Goal: Task Accomplishment & Management: Manage account settings

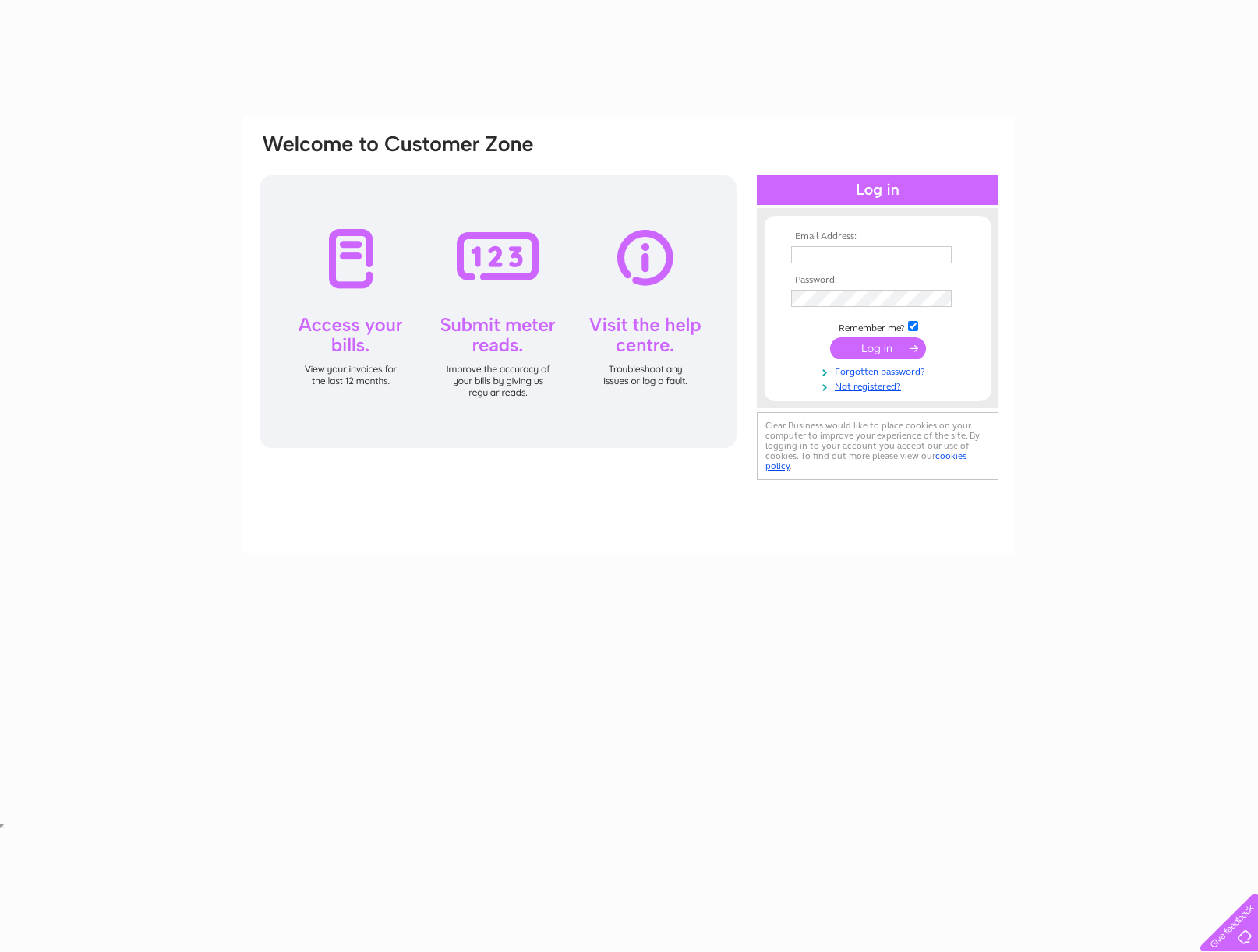
type input "nicolazena@icloud.com"
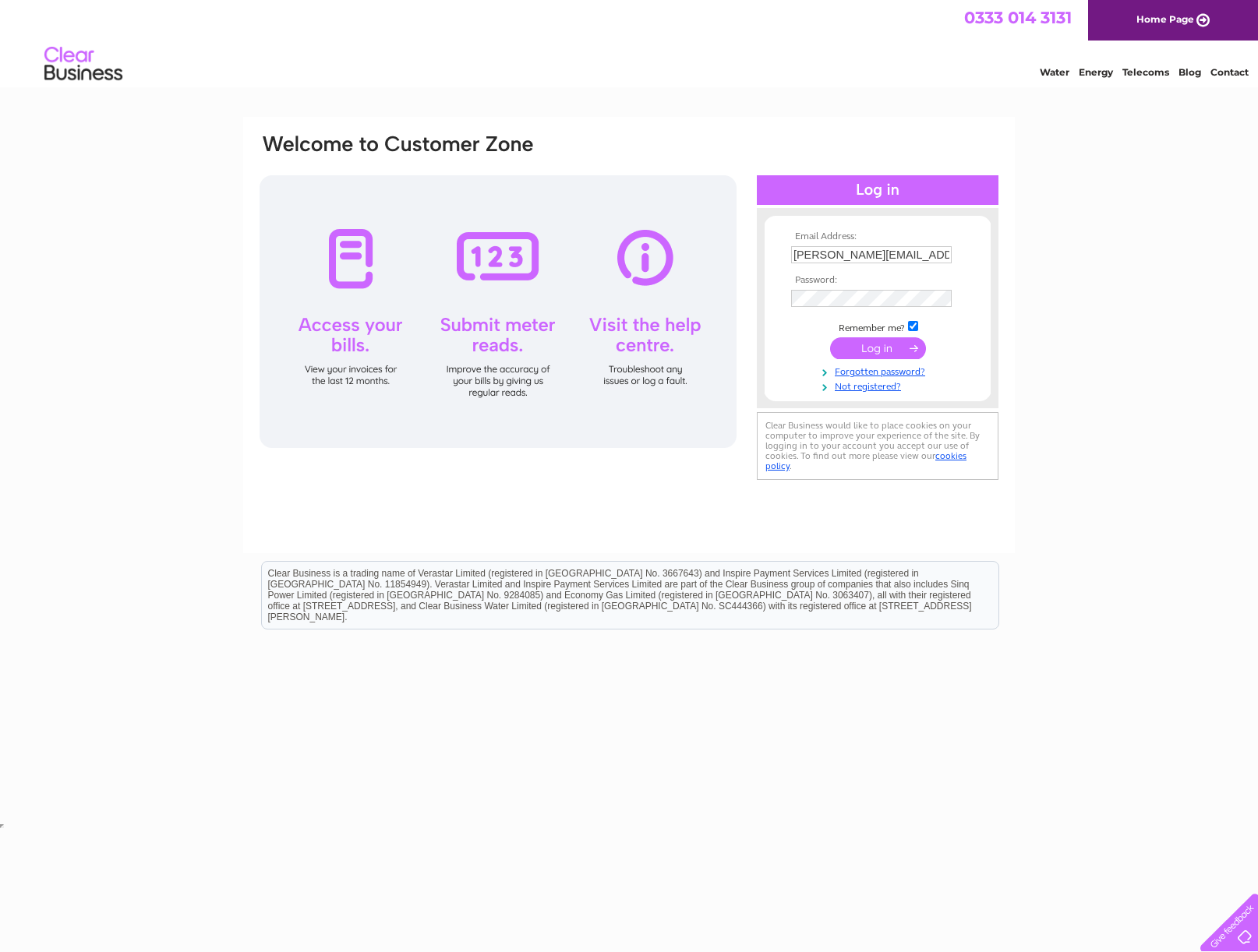
click at [883, 351] on input "submit" at bounding box center [878, 348] width 96 height 22
click at [880, 348] on input "submit" at bounding box center [878, 349] width 96 height 22
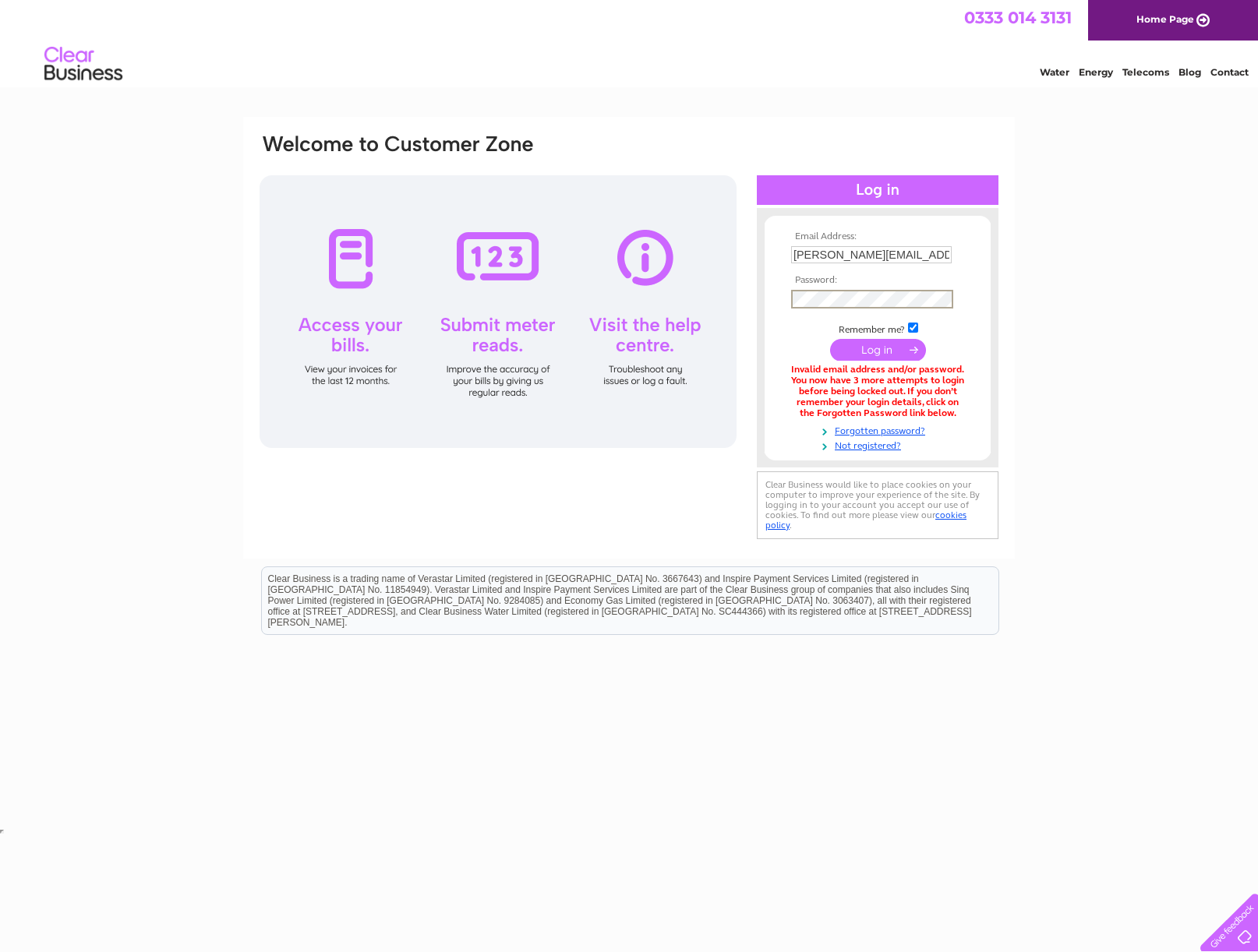
click at [634, 295] on div "Email Address: nicolazena@icloud.com Password:" at bounding box center [629, 338] width 742 height 411
click at [830, 339] on input "submit" at bounding box center [878, 349] width 96 height 22
click at [859, 431] on link "Forgotten password?" at bounding box center [879, 428] width 177 height 15
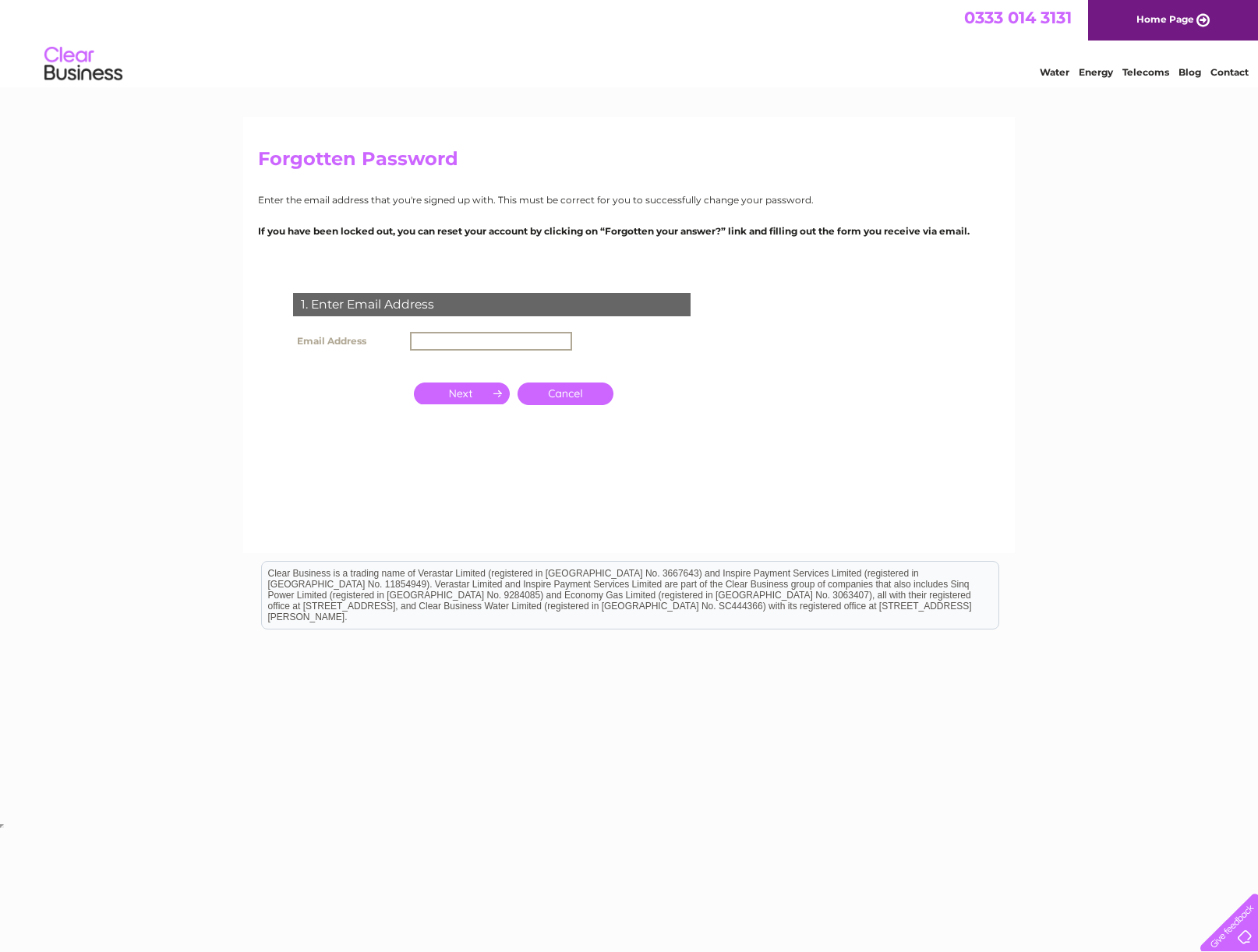
click at [454, 334] on input "text" at bounding box center [491, 341] width 163 height 19
type input "nicolazena@icloud.com"
click at [482, 399] on input "button" at bounding box center [462, 393] width 96 height 22
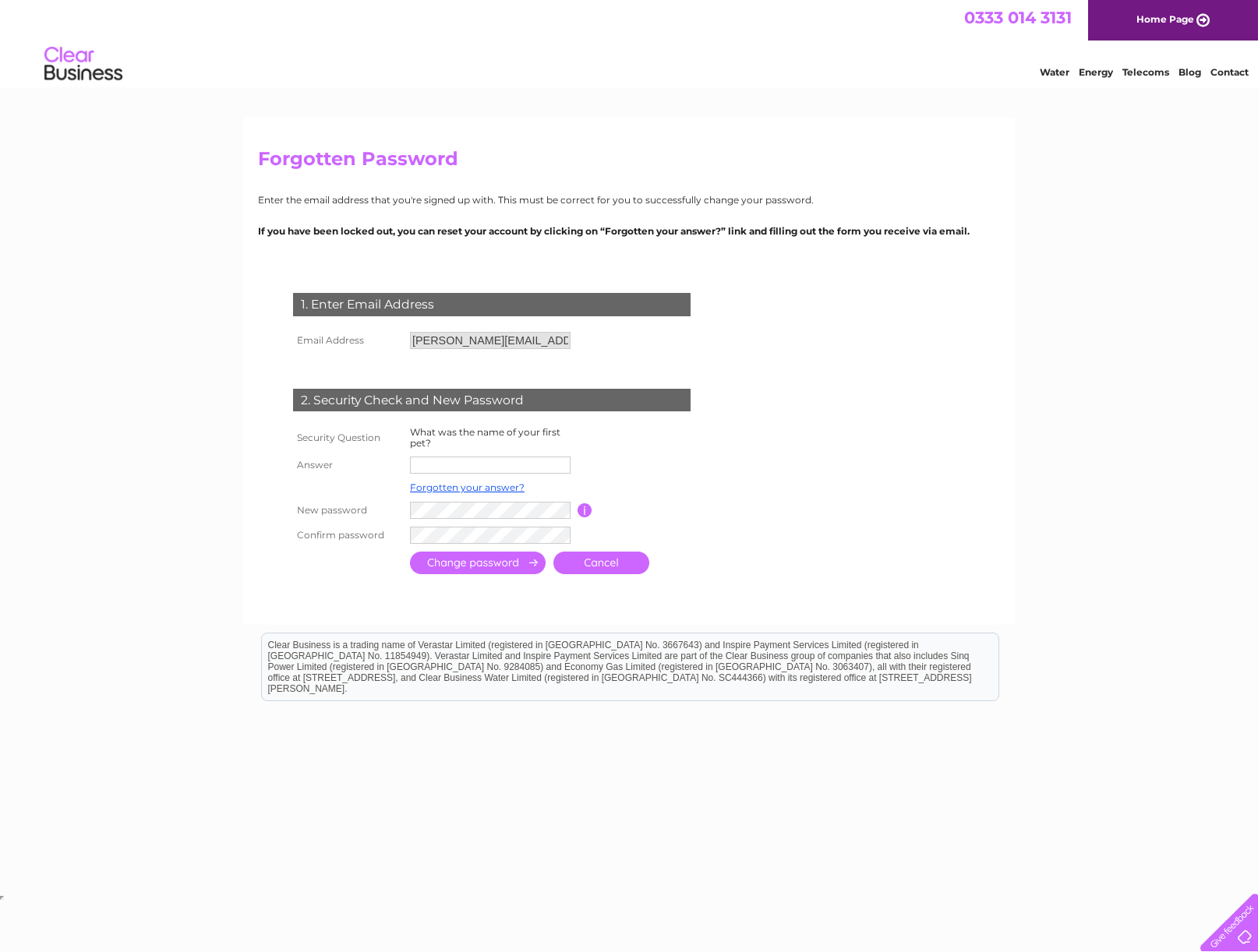
click at [462, 466] on input "text" at bounding box center [490, 465] width 161 height 17
type input "Halo"
click at [454, 556] on input "submit" at bounding box center [478, 564] width 136 height 23
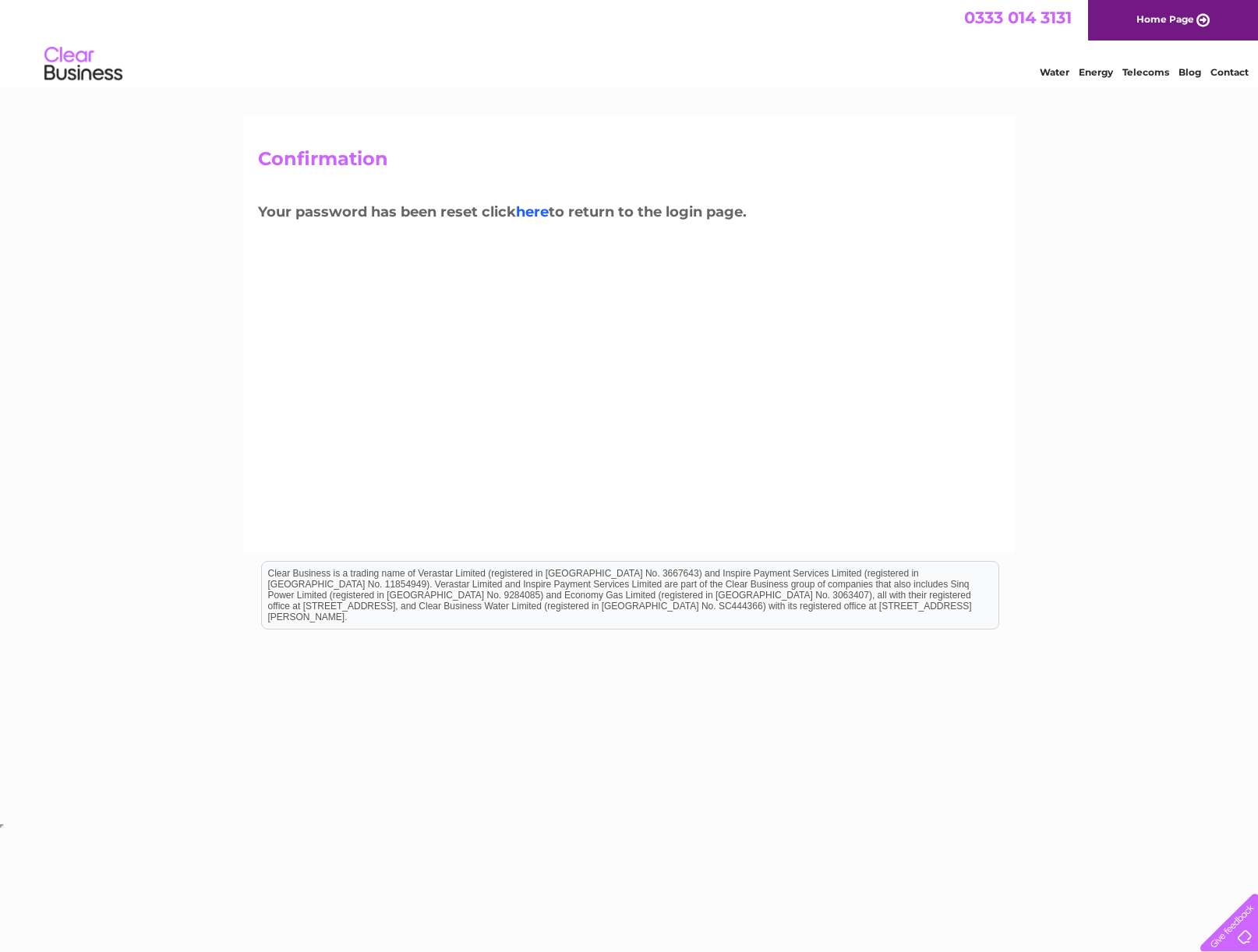
click at [539, 209] on link "here" at bounding box center [532, 212] width 32 height 17
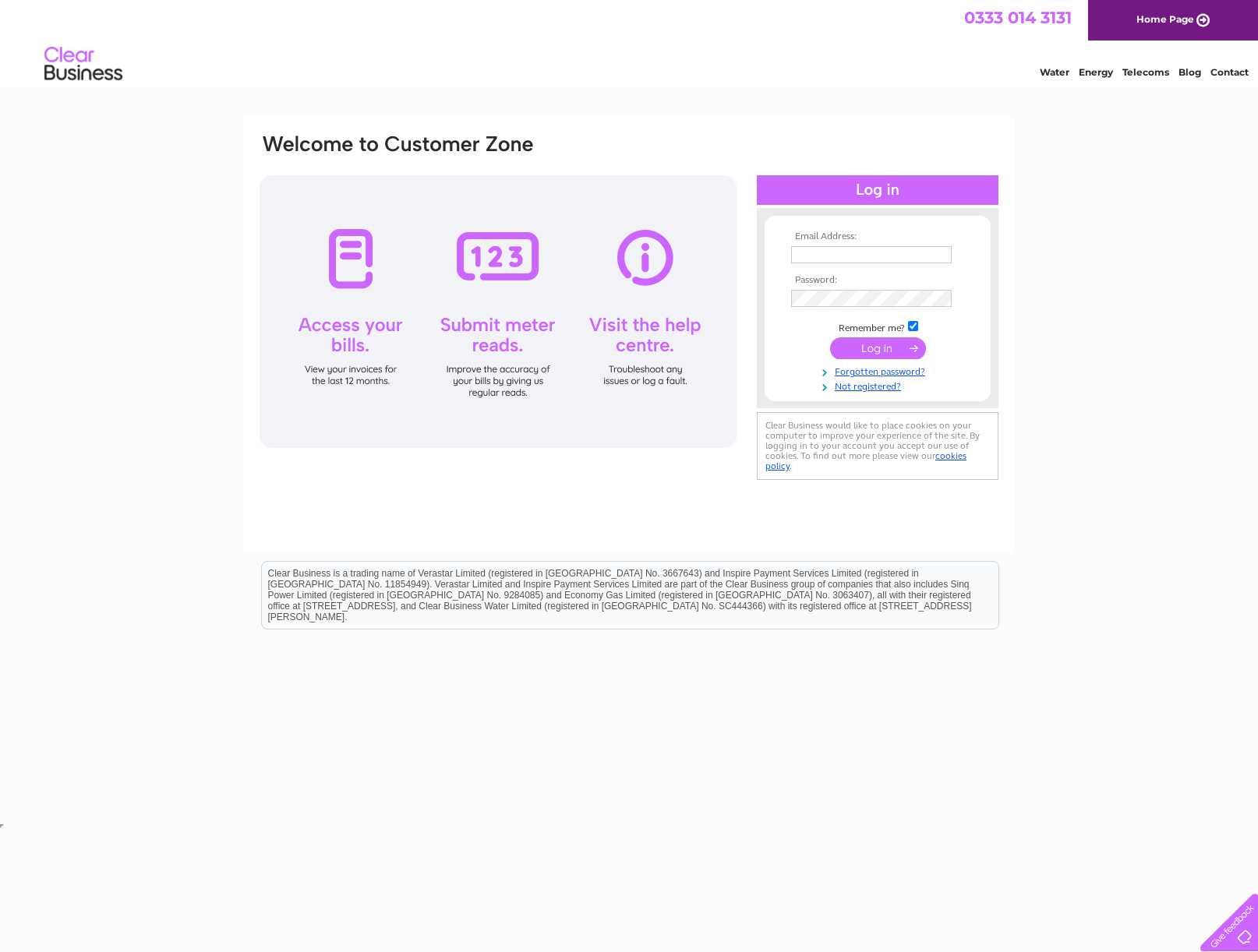
type input "nicolazena@icloud.com"
click at [695, 285] on div "Email Address: nicolazena@icloud.com Password:" at bounding box center [629, 309] width 742 height 353
click at [867, 356] on input "submit" at bounding box center [878, 348] width 96 height 22
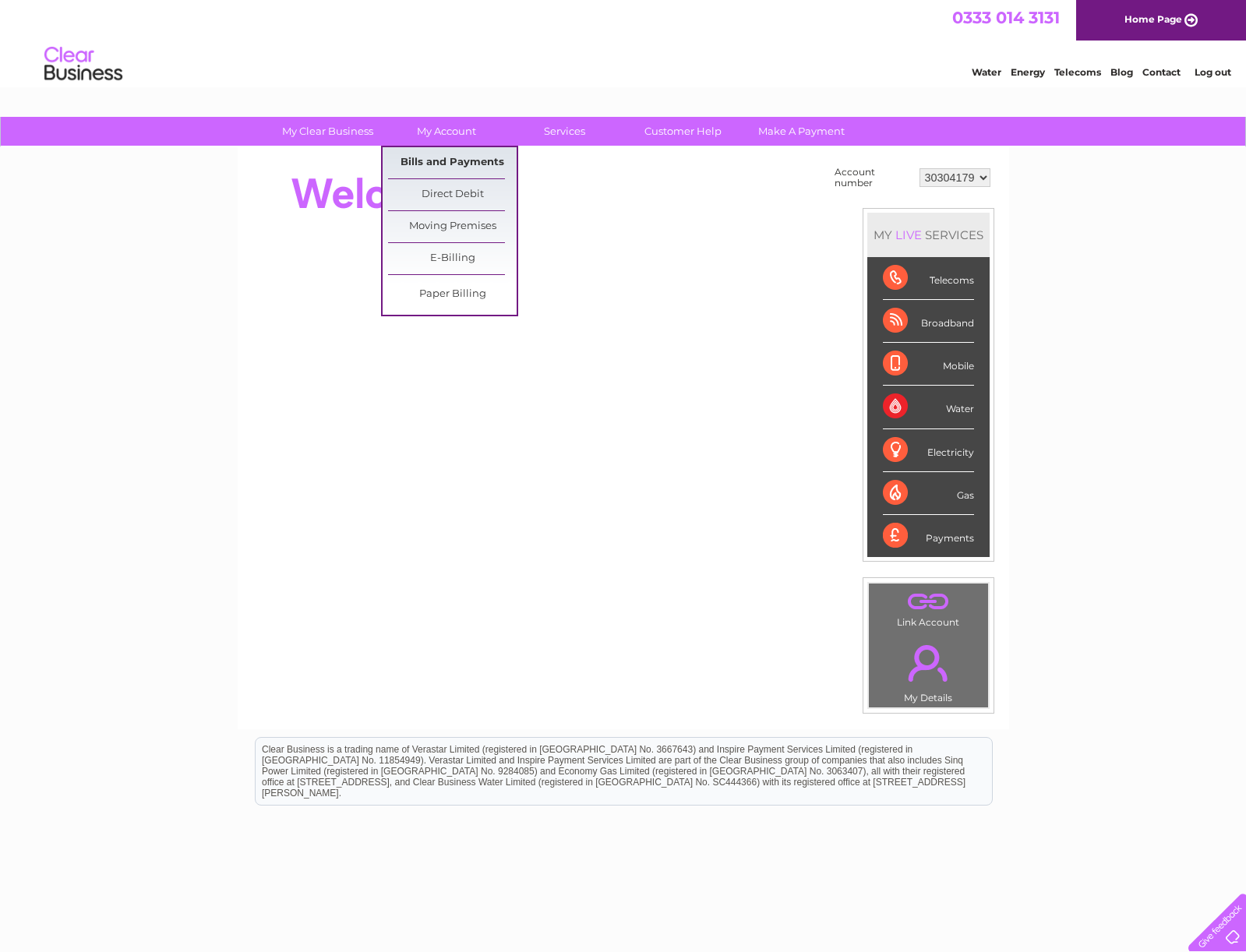
click at [422, 158] on link "Bills and Payments" at bounding box center [452, 162] width 129 height 32
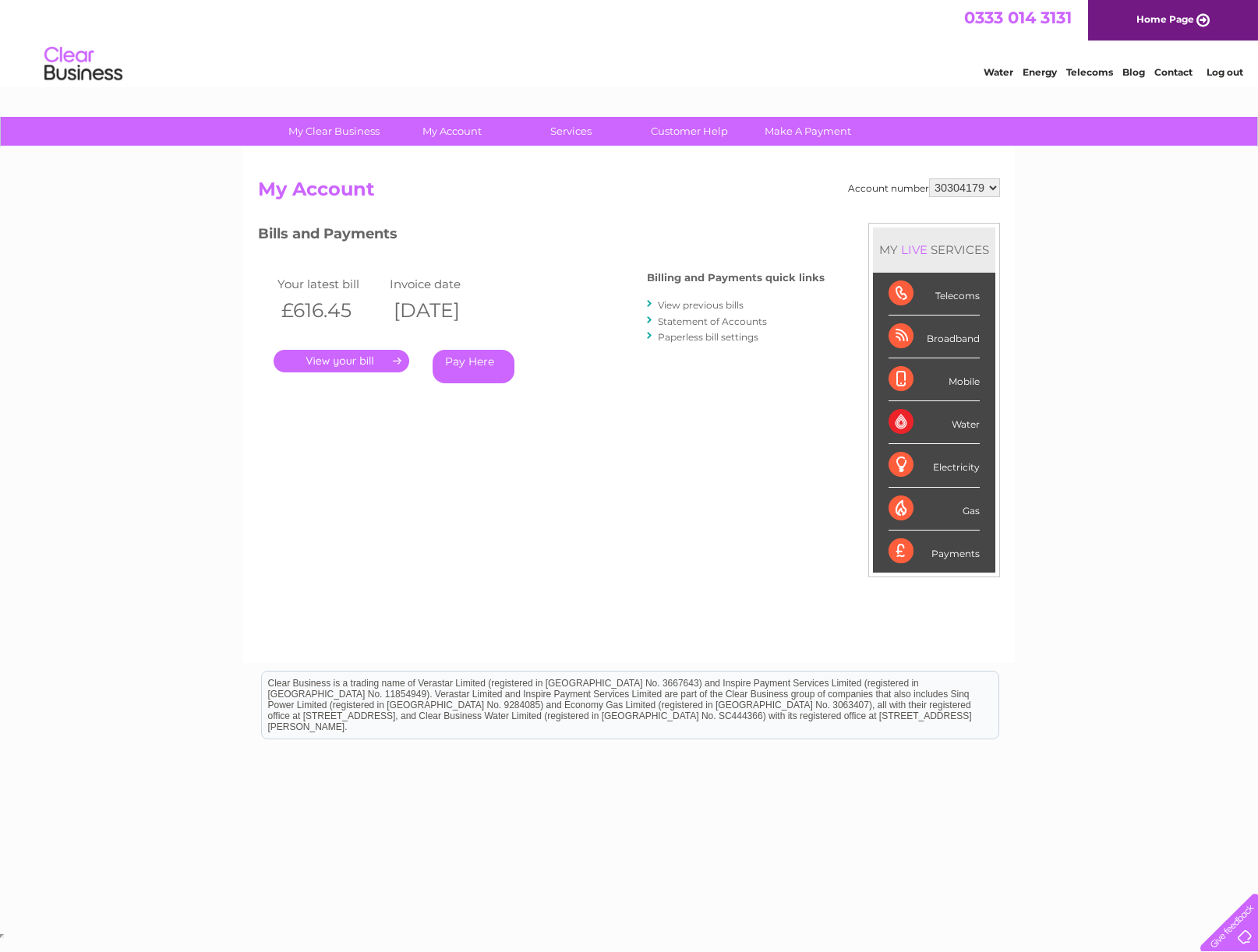
click at [687, 324] on link "Statement of Accounts" at bounding box center [712, 321] width 109 height 11
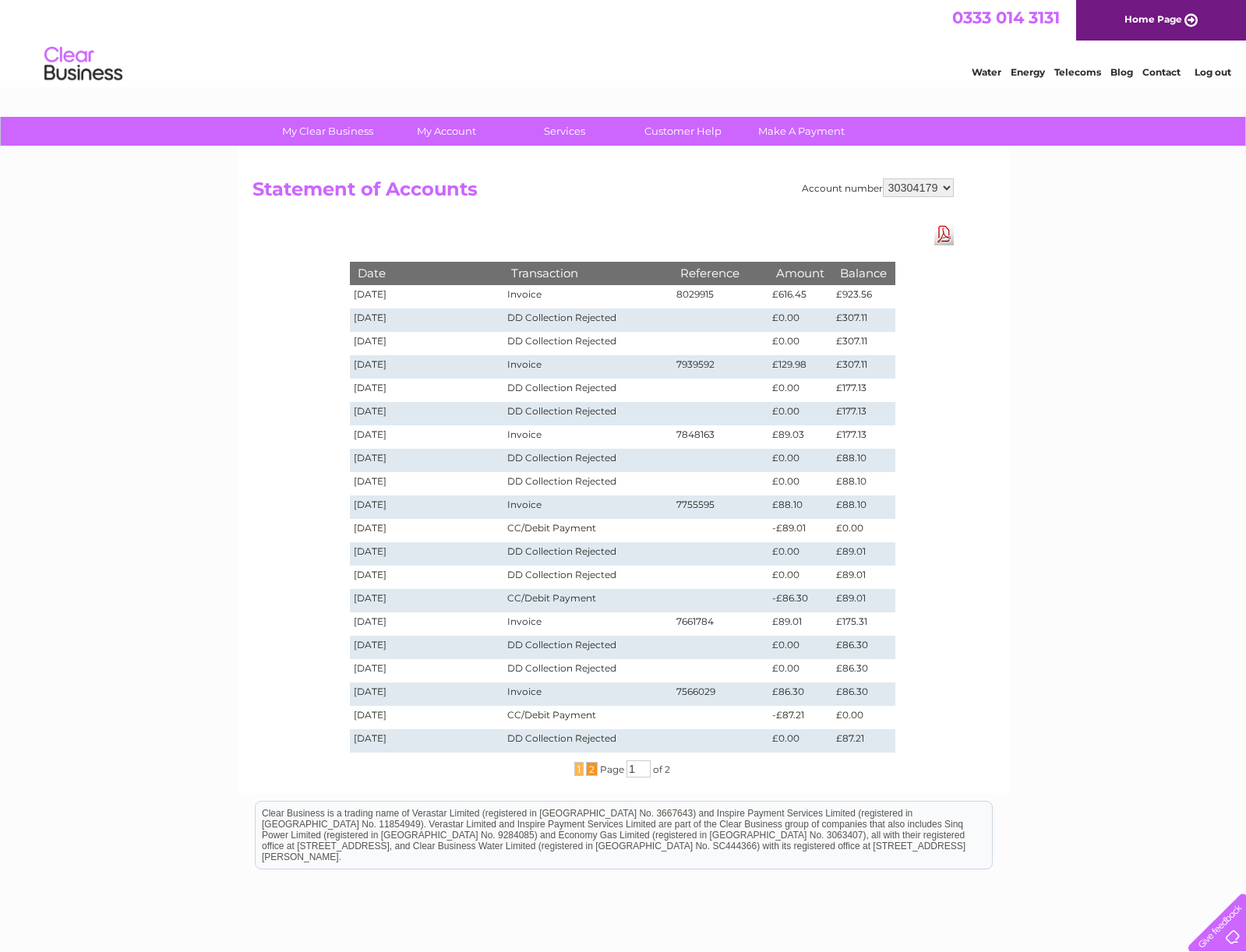
click at [587, 769] on span "2" at bounding box center [592, 769] width 11 height 14
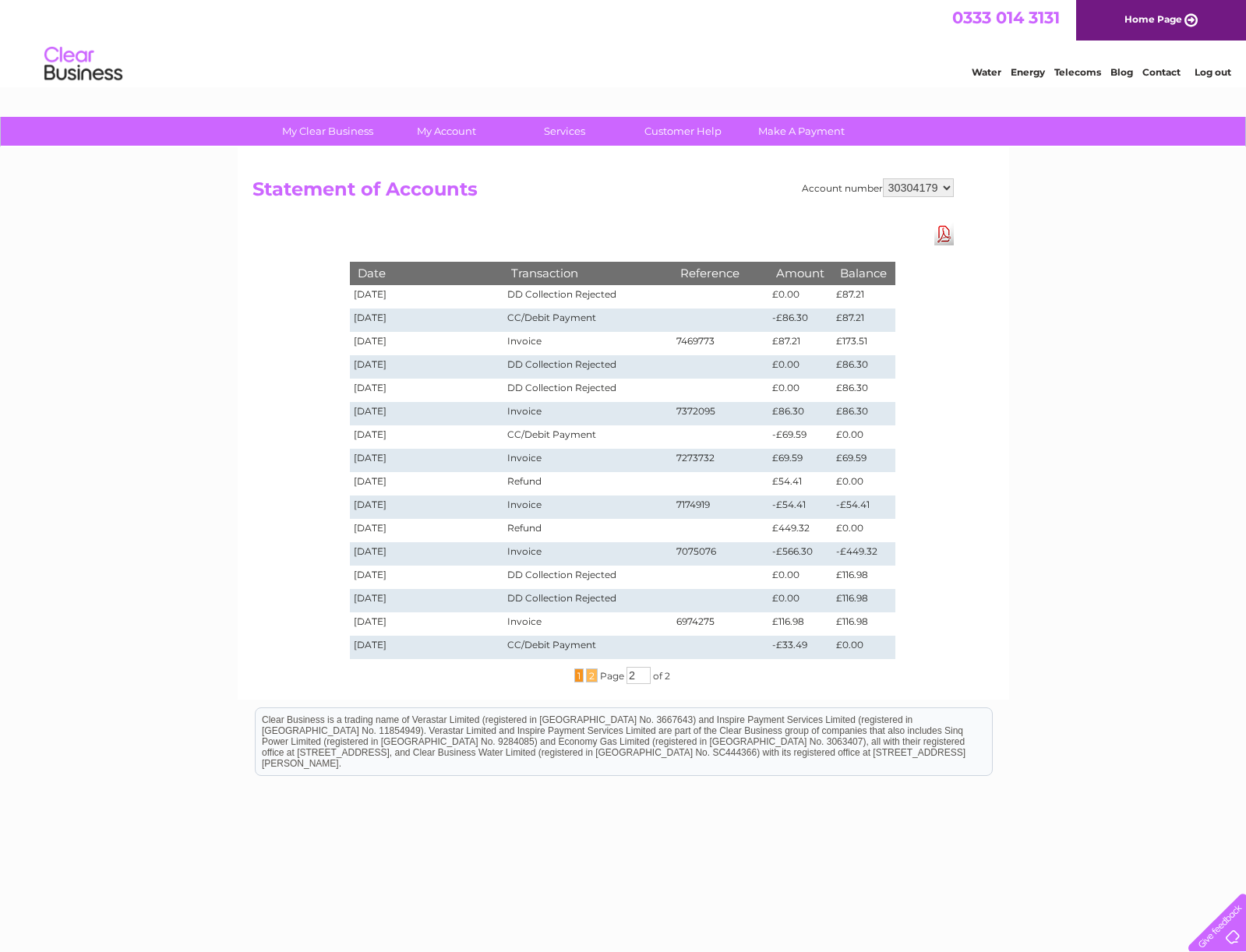
click at [578, 677] on span "1" at bounding box center [579, 675] width 10 height 14
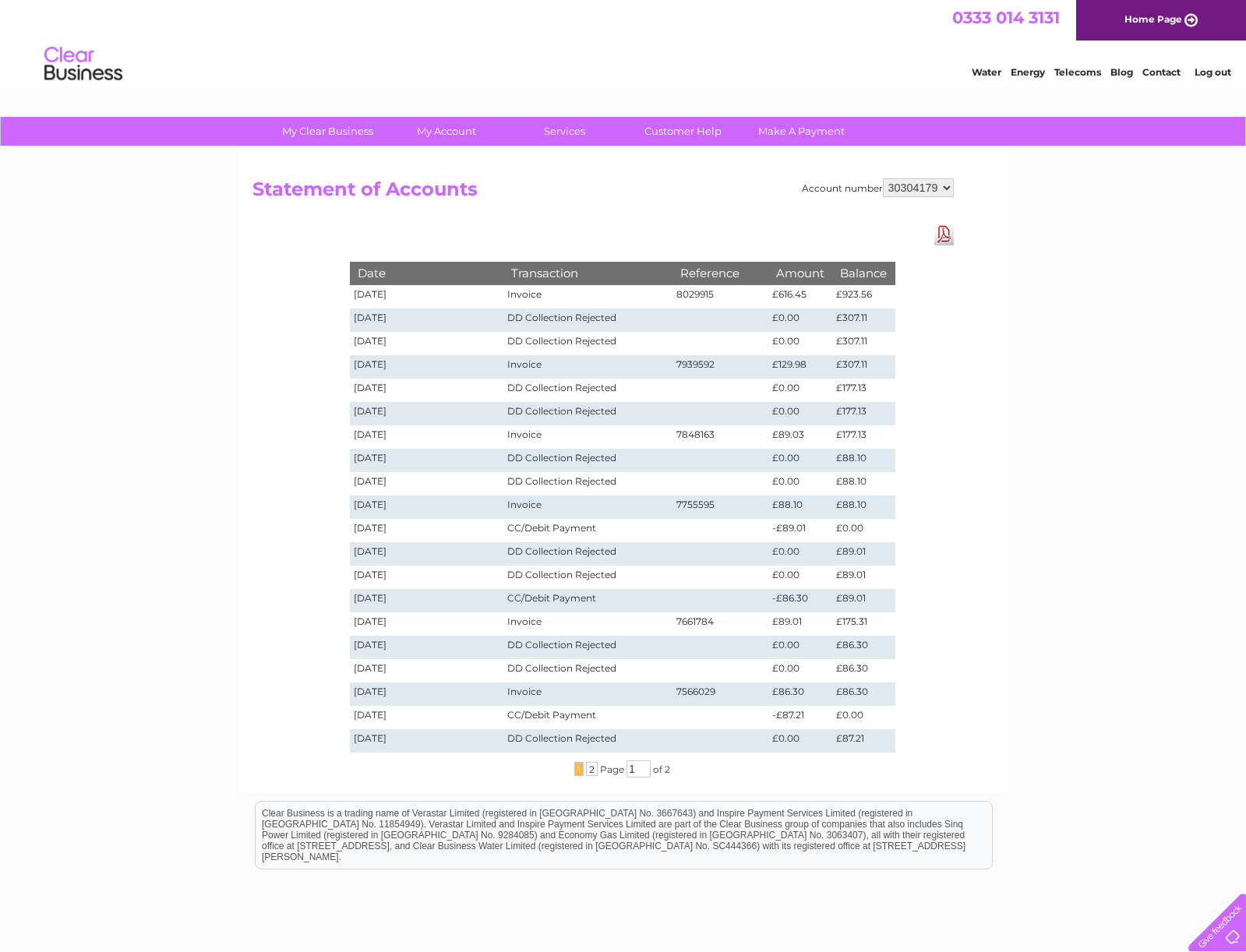
click at [1161, 303] on div "My Clear Business Login Details My Details My Preferences Link Account My Accou…" at bounding box center [623, 588] width 1246 height 942
click at [586, 773] on span "2" at bounding box center [592, 769] width 11 height 14
